Goal: Task Accomplishment & Management: Complete application form

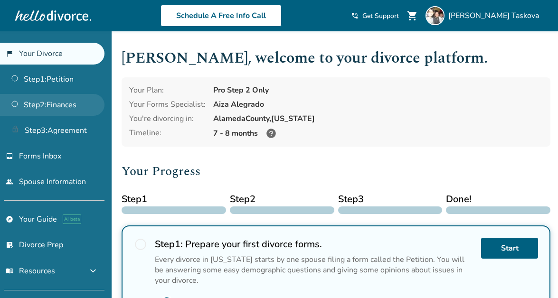
click at [73, 107] on link "Step 2 : Finances" at bounding box center [52, 105] width 105 height 22
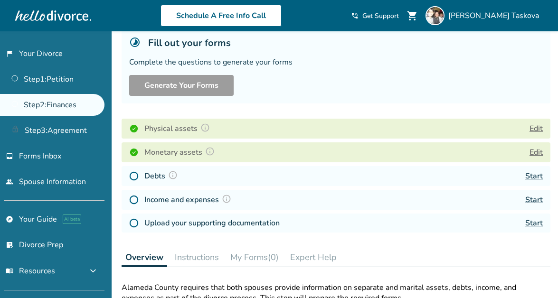
scroll to position [65, 0]
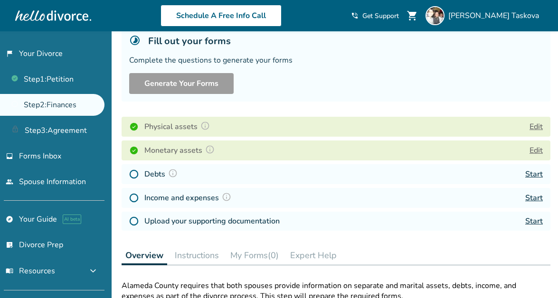
click at [533, 174] on link "Start" at bounding box center [534, 174] width 18 height 10
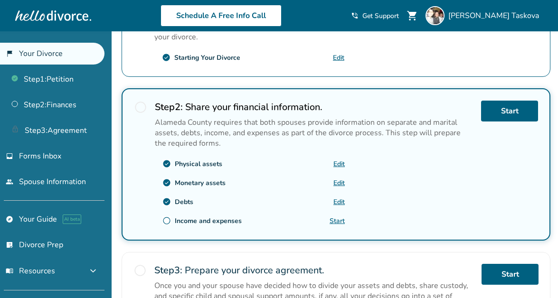
scroll to position [268, 0]
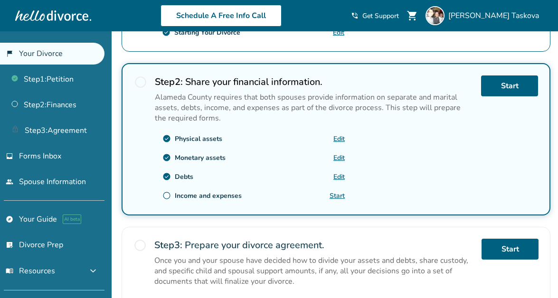
click at [339, 191] on link "Start" at bounding box center [337, 195] width 15 height 9
